Goal: Task Accomplishment & Management: Manage account settings

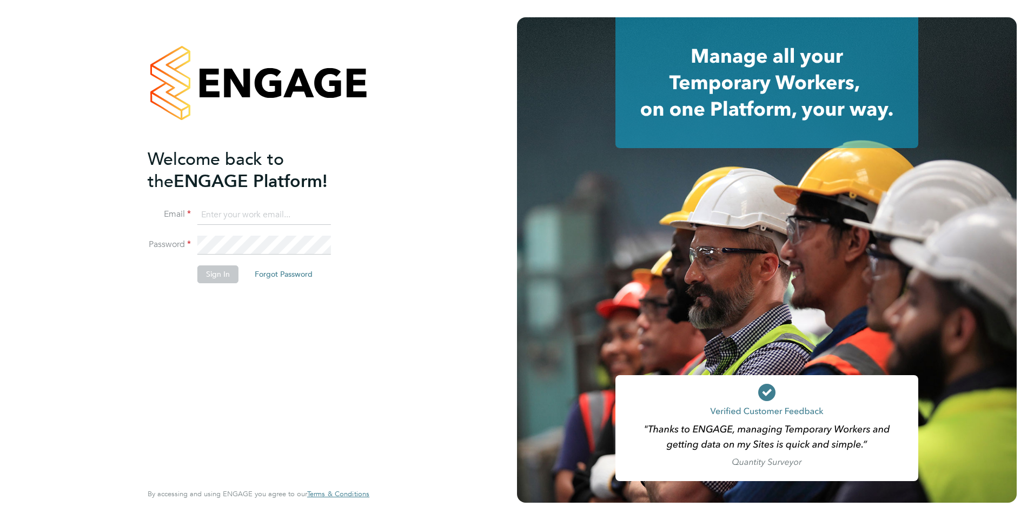
type input "[EMAIL_ADDRESS][DOMAIN_NAME]"
click at [214, 274] on button "Sign In" at bounding box center [217, 274] width 41 height 17
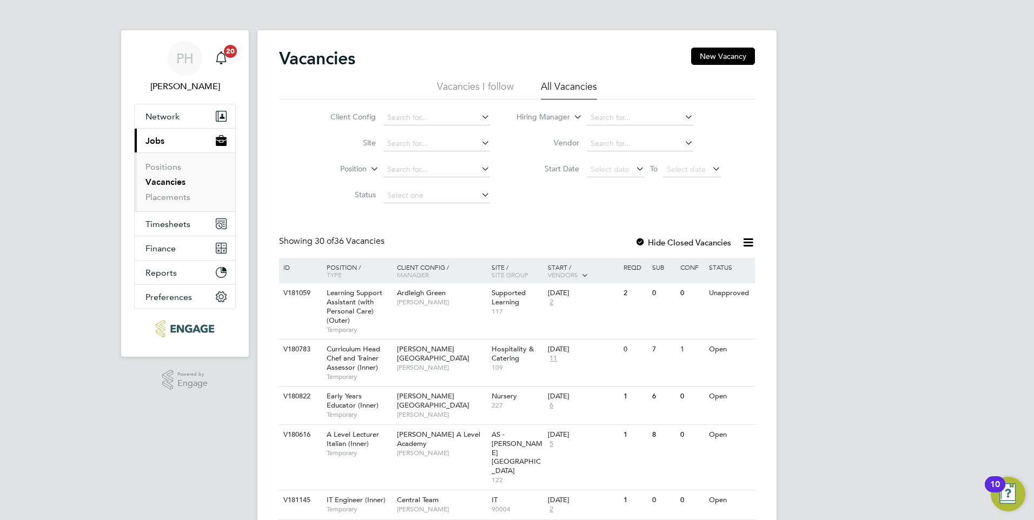
click at [171, 177] on link "Vacancies" at bounding box center [166, 182] width 40 height 10
click at [401, 168] on input at bounding box center [437, 169] width 107 height 15
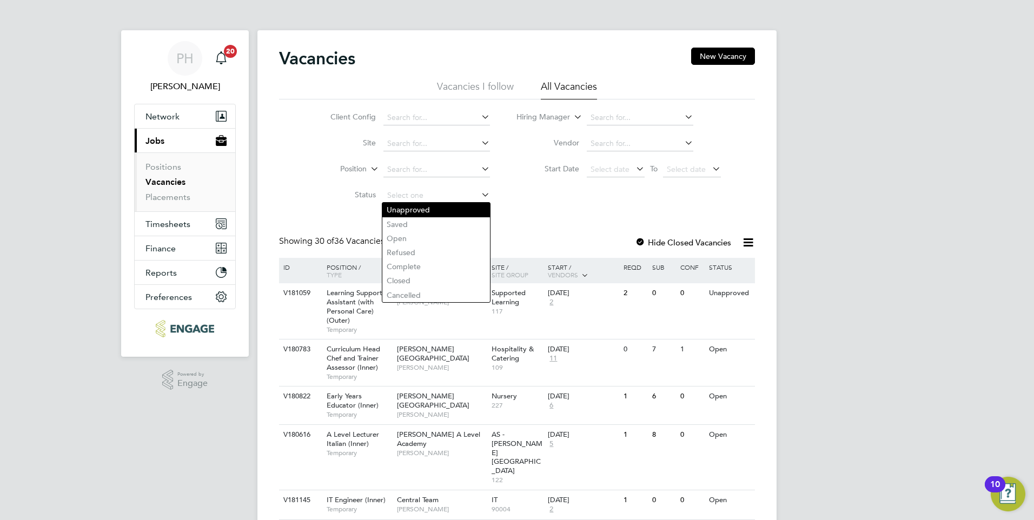
click at [423, 204] on li "Unapproved" at bounding box center [436, 210] width 108 height 14
type input "Unapproved"
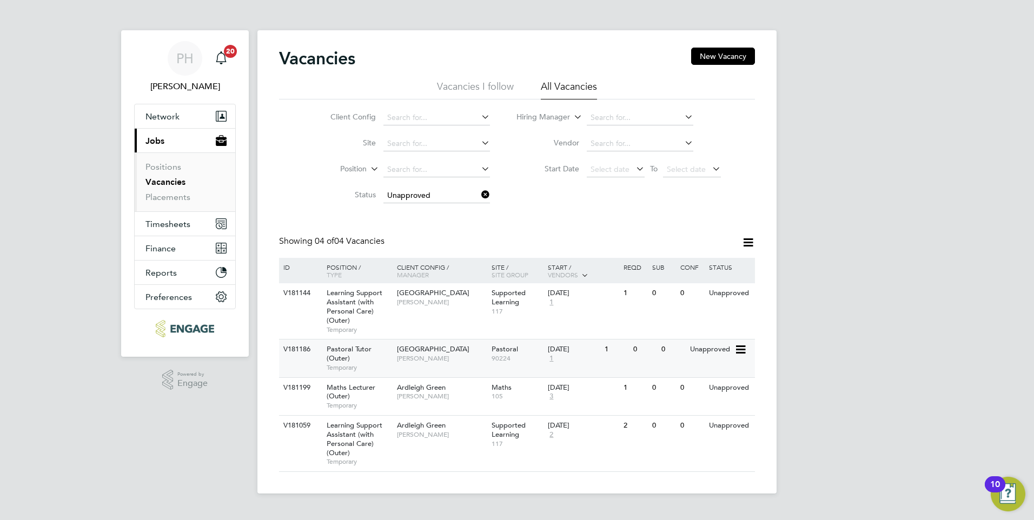
click at [742, 346] on icon at bounding box center [740, 350] width 11 height 13
click at [336, 348] on span "Pastoral Tutor (Outer)" at bounding box center [349, 354] width 45 height 18
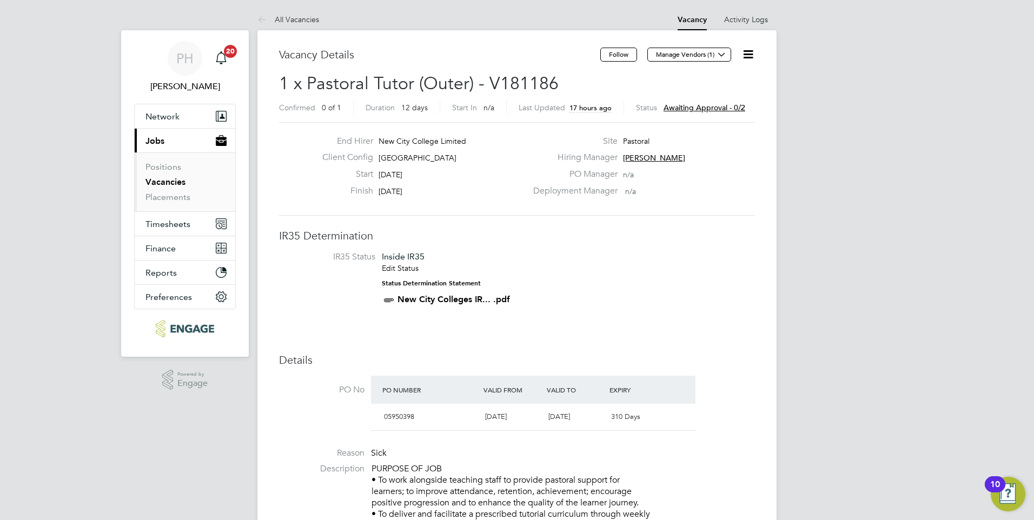
click at [746, 54] on icon at bounding box center [749, 55] width 14 height 14
click at [710, 113] on li "Approve" at bounding box center [722, 116] width 63 height 15
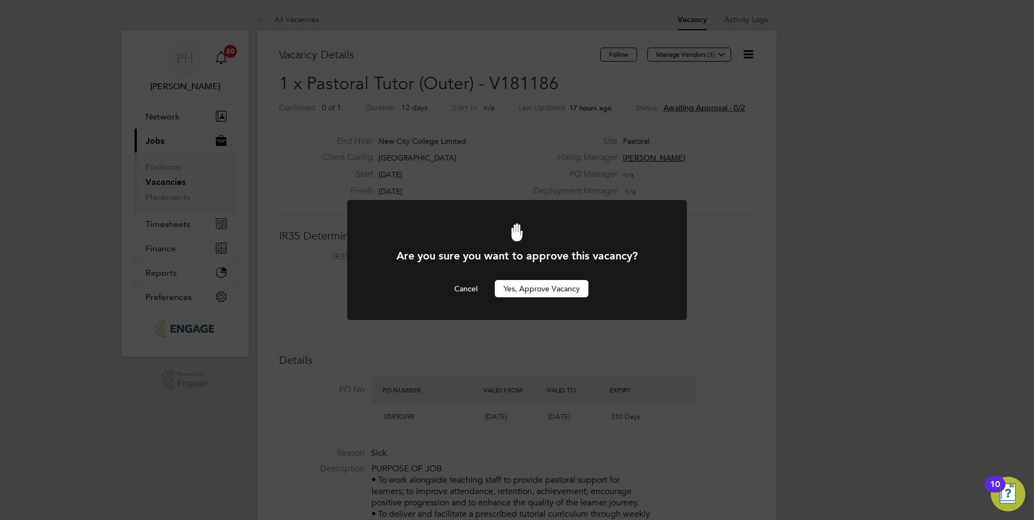
click at [536, 284] on button "Yes, Approve Vacancy" at bounding box center [542, 288] width 94 height 17
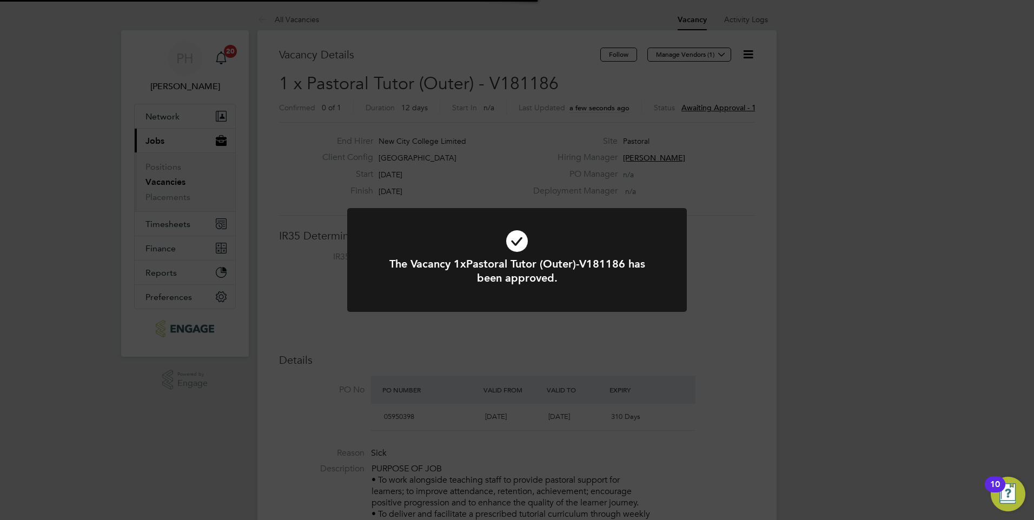
scroll to position [32, 76]
